Goal: Check status: Check status

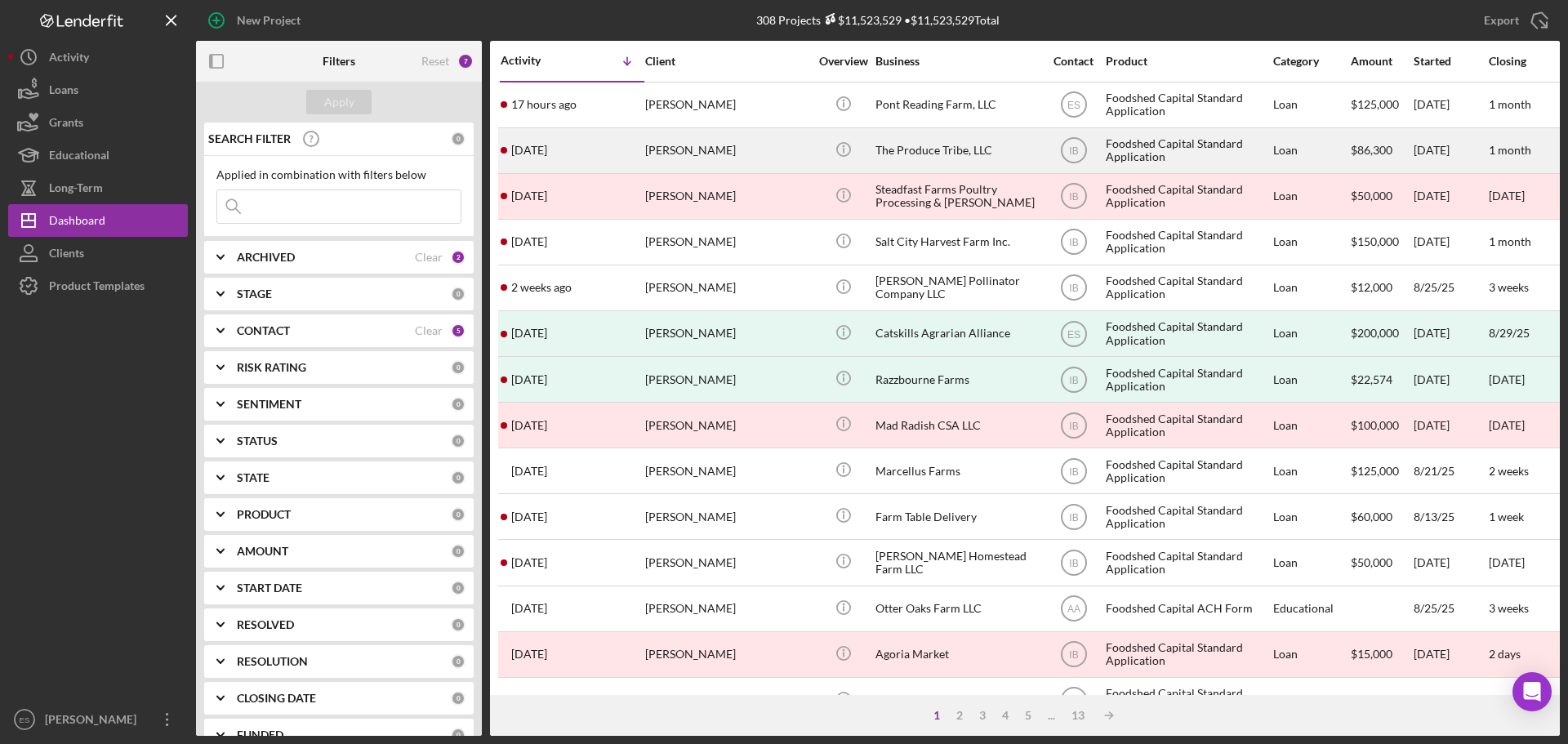
click at [782, 154] on div "[PERSON_NAME]" at bounding box center [727, 151] width 163 height 43
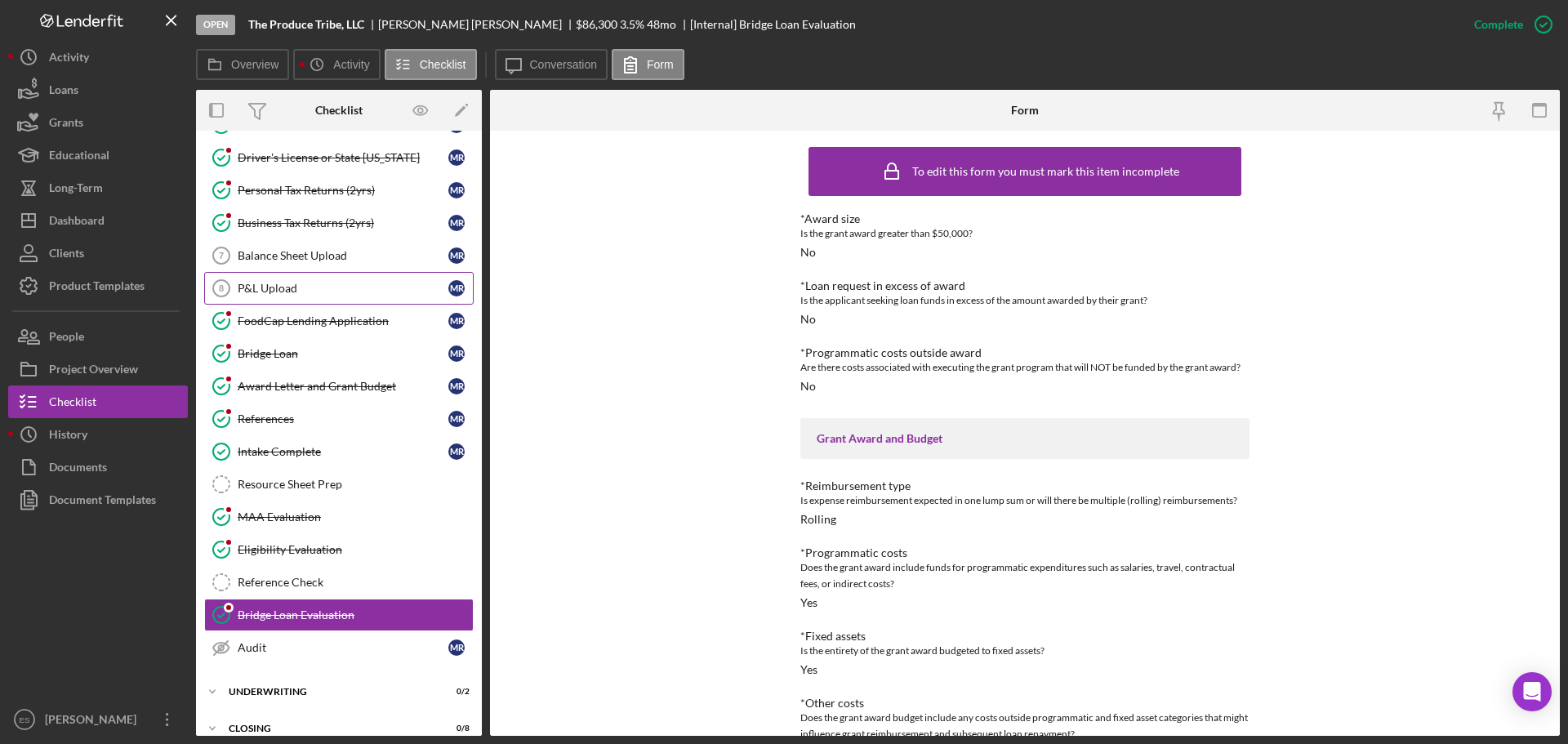
scroll to position [147, 0]
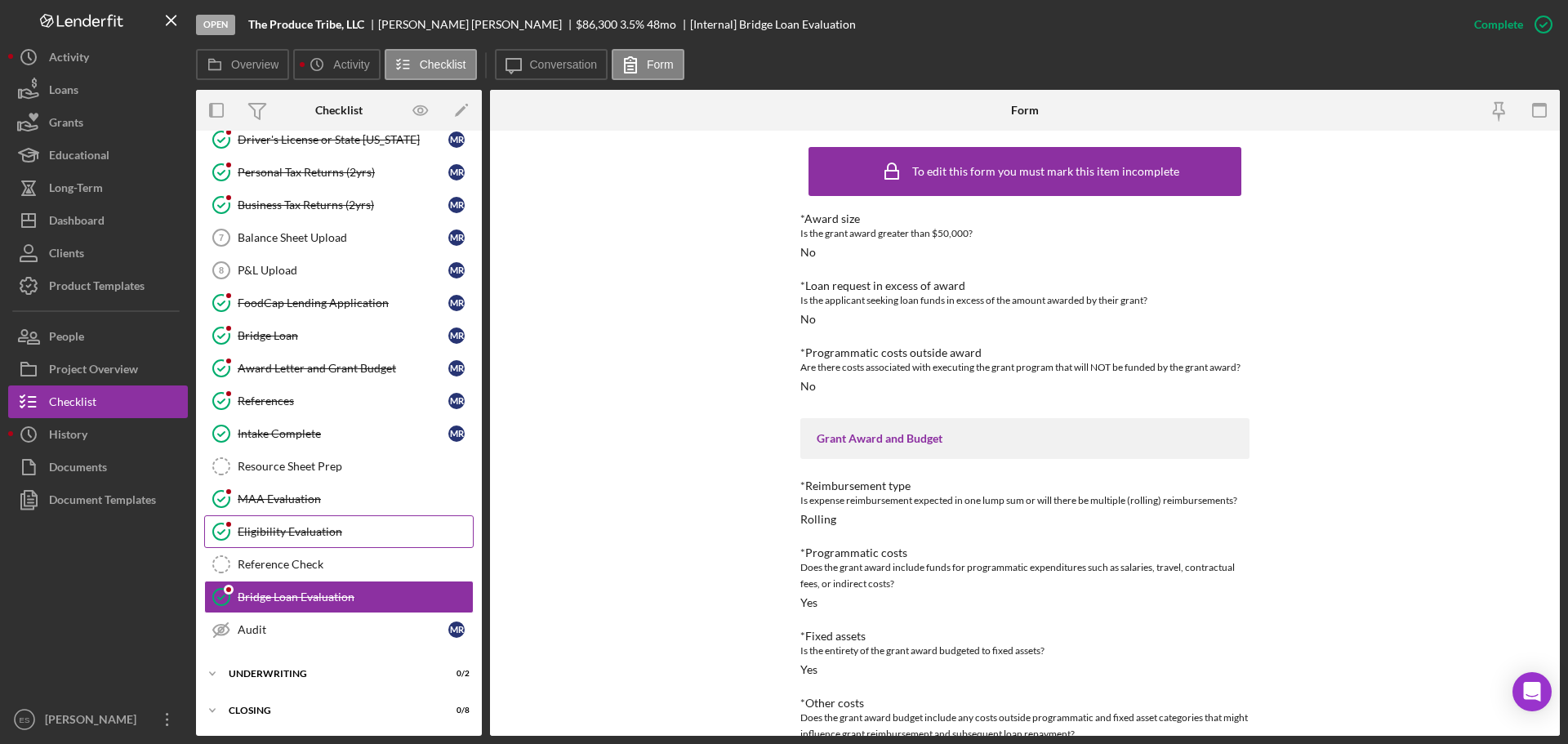
click at [364, 530] on div "Eligibility Evaluation" at bounding box center [355, 531] width 236 height 13
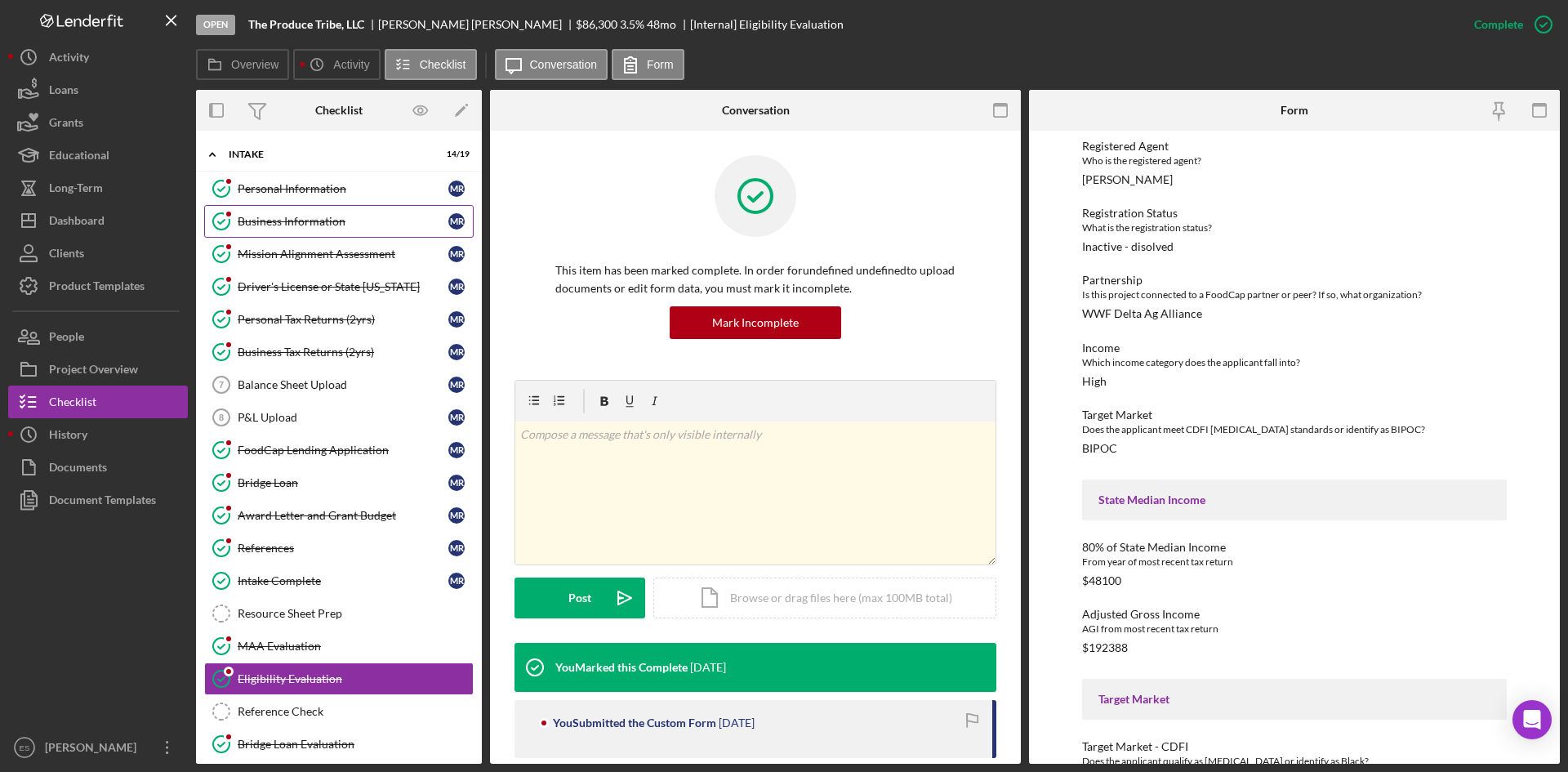
click at [327, 226] on div "Business Information" at bounding box center [343, 221] width 211 height 13
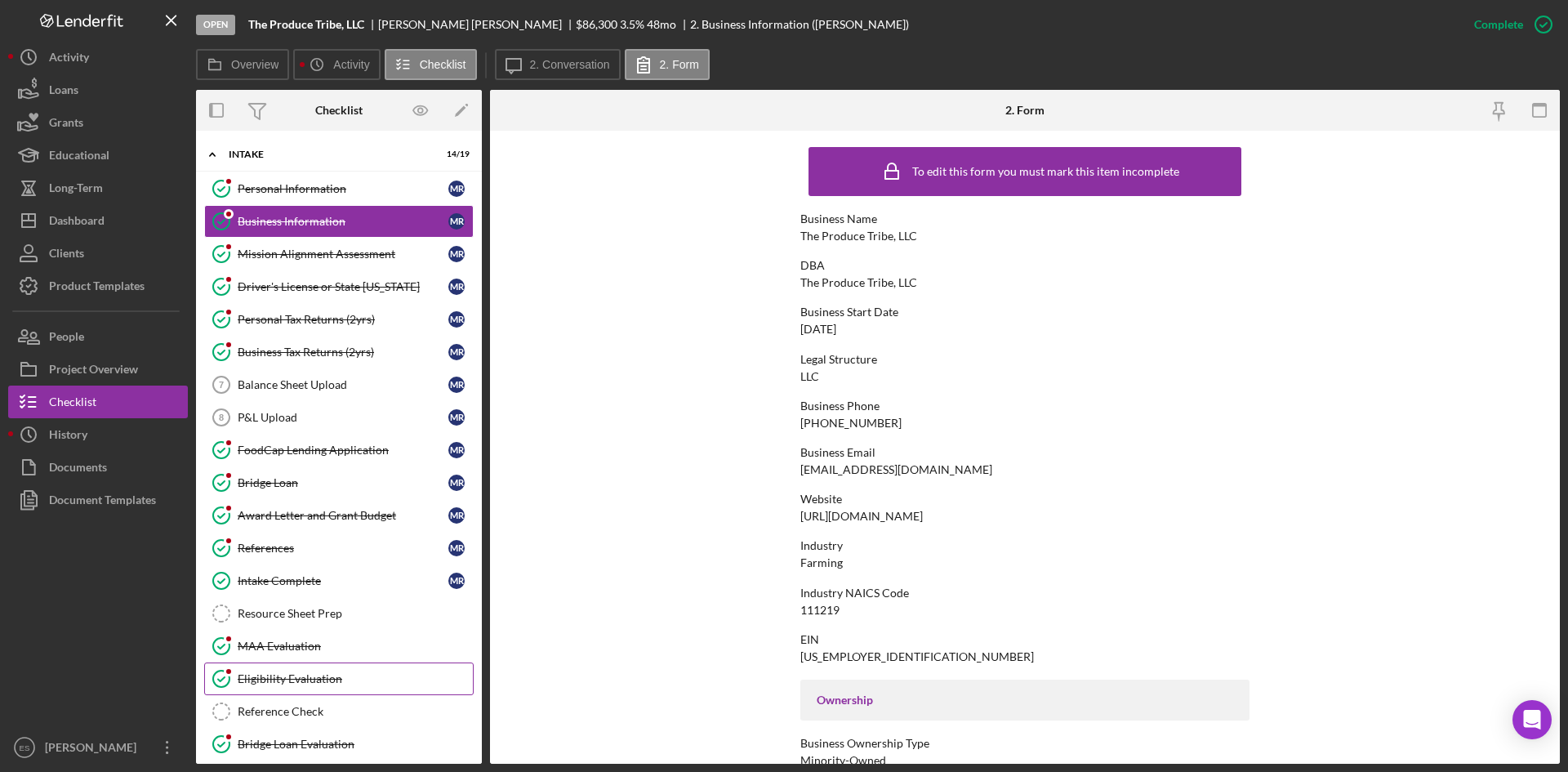
drag, startPoint x: 366, startPoint y: 678, endPoint x: 379, endPoint y: 676, distance: 13.2
click at [366, 678] on div "Eligibility Evaluation" at bounding box center [355, 678] width 236 height 13
